Goal: Information Seeking & Learning: Learn about a topic

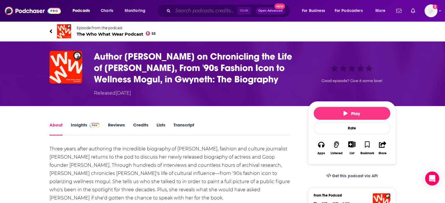
click at [190, 13] on input "Search podcasts, credits, & more..." at bounding box center [205, 10] width 64 height 9
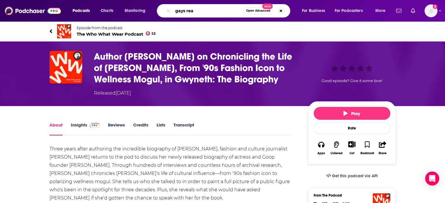
type input "gays read"
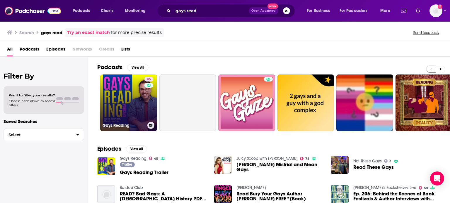
click at [126, 110] on link "45 Gays Reading" at bounding box center [128, 103] width 57 height 57
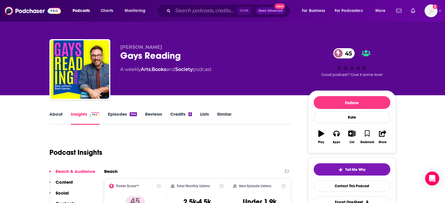
click at [59, 114] on link "About" at bounding box center [55, 118] width 13 height 13
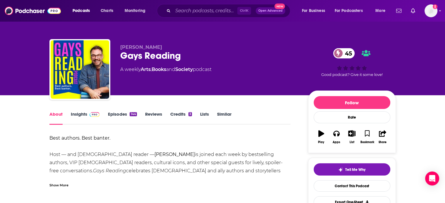
click at [116, 117] on link "Episodes 144" at bounding box center [122, 118] width 29 height 13
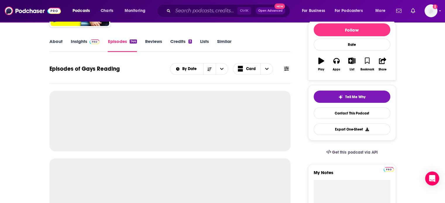
scroll to position [73, 0]
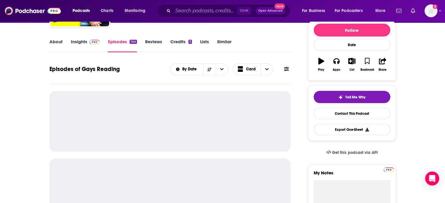
click at [57, 42] on link "About" at bounding box center [55, 45] width 13 height 13
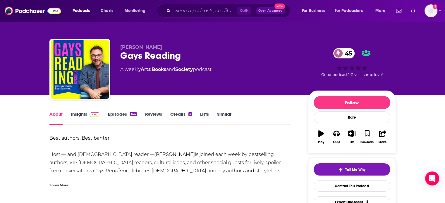
click at [186, 166] on div "Best authors. Best banter. Host — and [DEMOGRAPHIC_DATA] reader — [PERSON_NAME]…" at bounding box center [169, 171] width 241 height 74
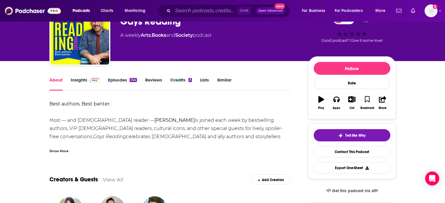
scroll to position [35, 0]
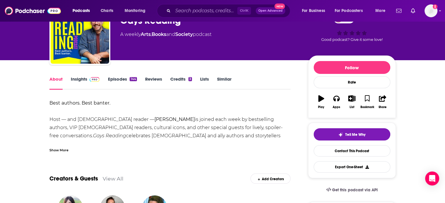
click at [121, 81] on link "Episodes 144" at bounding box center [122, 82] width 29 height 13
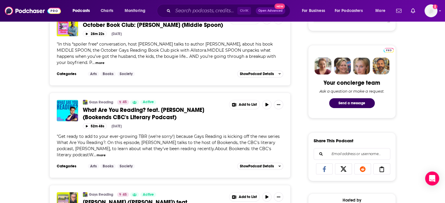
scroll to position [260, 0]
